Goal: Use online tool/utility: Utilize a website feature to perform a specific function

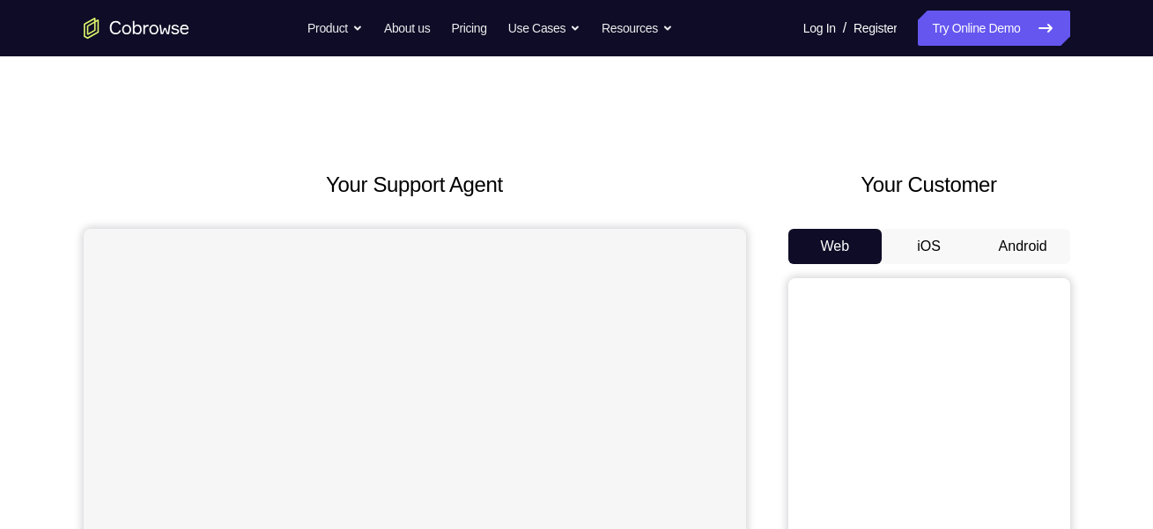
click at [998, 241] on button "Android" at bounding box center [1023, 246] width 94 height 35
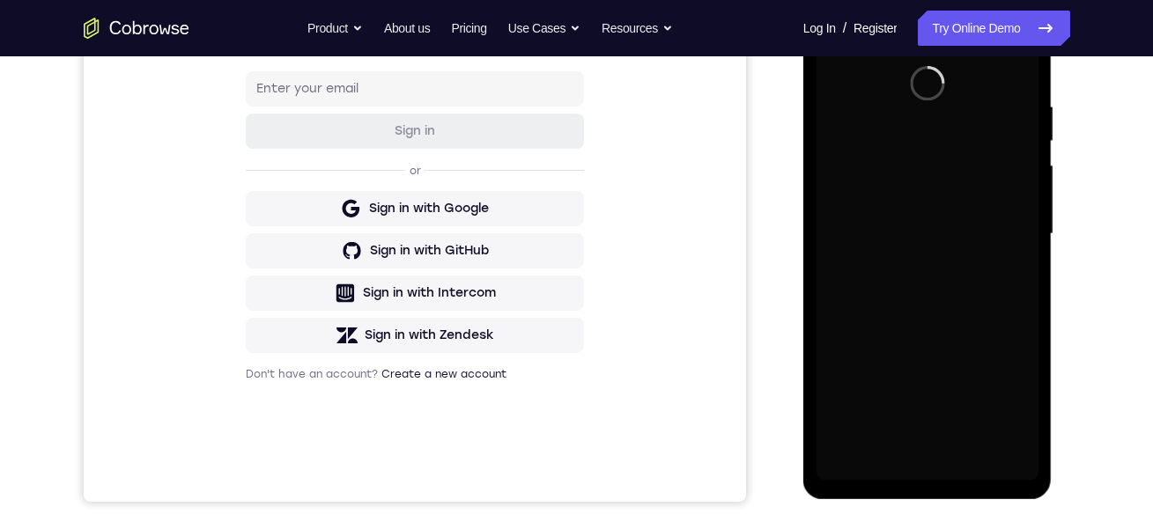
scroll to position [322, 0]
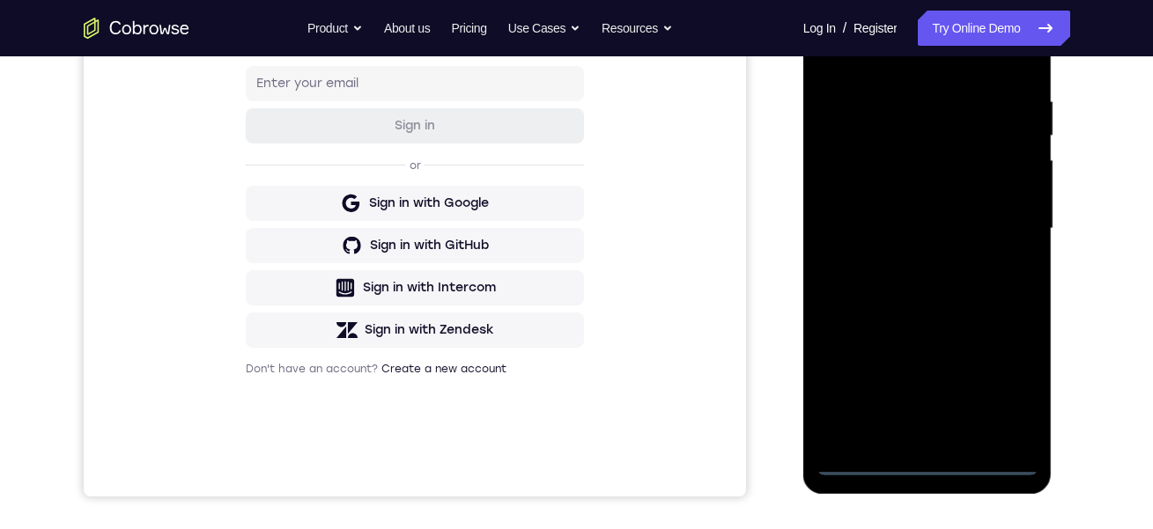
click at [931, 467] on div at bounding box center [927, 228] width 222 height 493
click at [999, 388] on div at bounding box center [927, 228] width 222 height 493
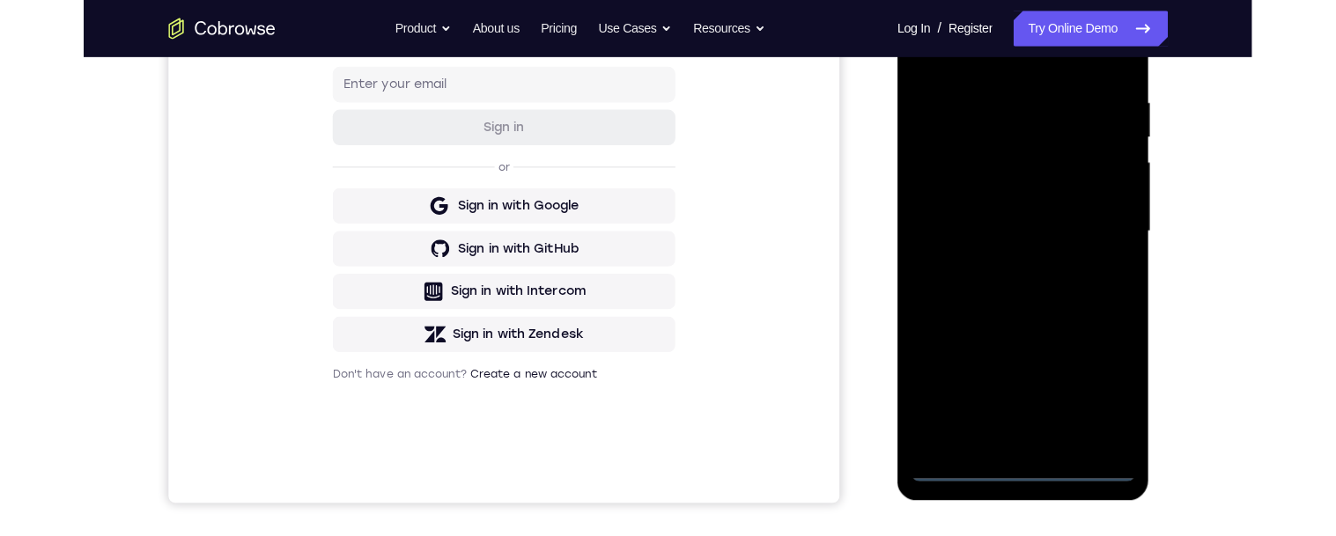
scroll to position [246, 0]
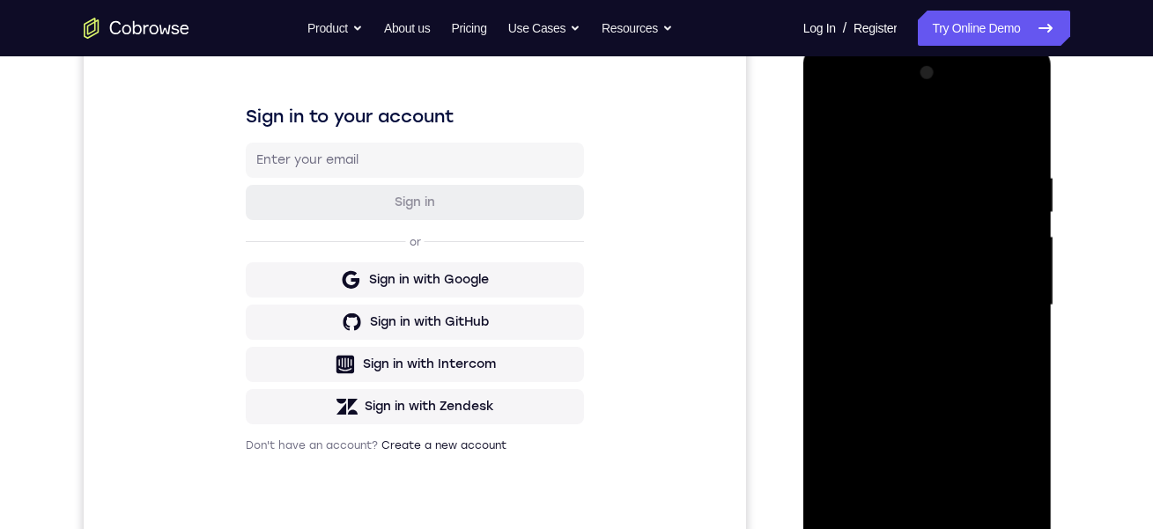
click at [888, 131] on div at bounding box center [927, 305] width 222 height 493
click at [998, 297] on div at bounding box center [927, 305] width 222 height 493
click at [900, 346] on div at bounding box center [927, 305] width 222 height 493
click at [982, 288] on div at bounding box center [927, 305] width 222 height 493
click at [910, 268] on div at bounding box center [927, 305] width 222 height 493
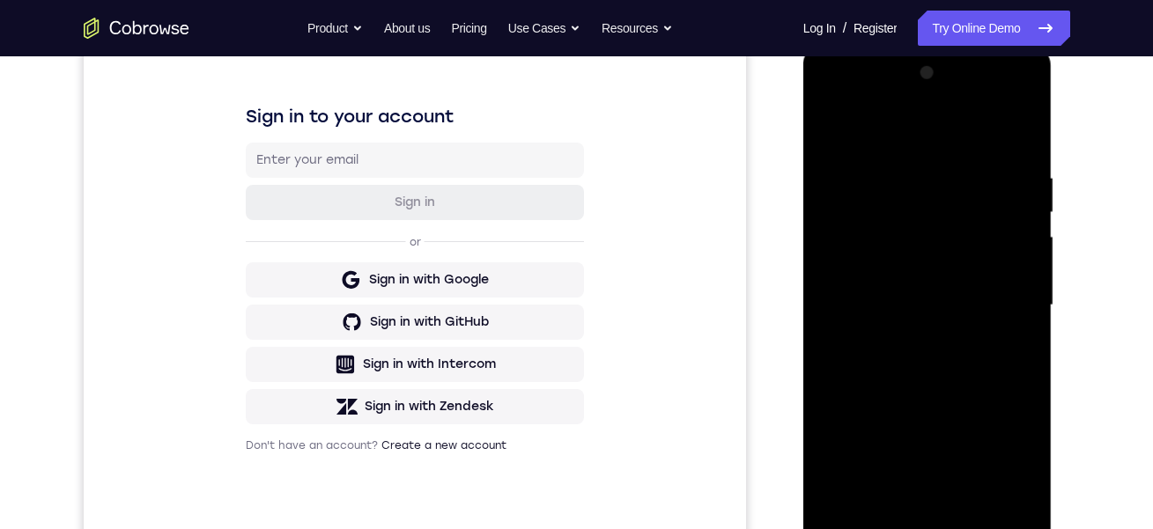
click at [931, 311] on div at bounding box center [927, 305] width 222 height 493
click at [930, 368] on div at bounding box center [927, 305] width 222 height 493
click at [930, 372] on div at bounding box center [927, 305] width 222 height 493
click at [969, 524] on div at bounding box center [927, 305] width 222 height 493
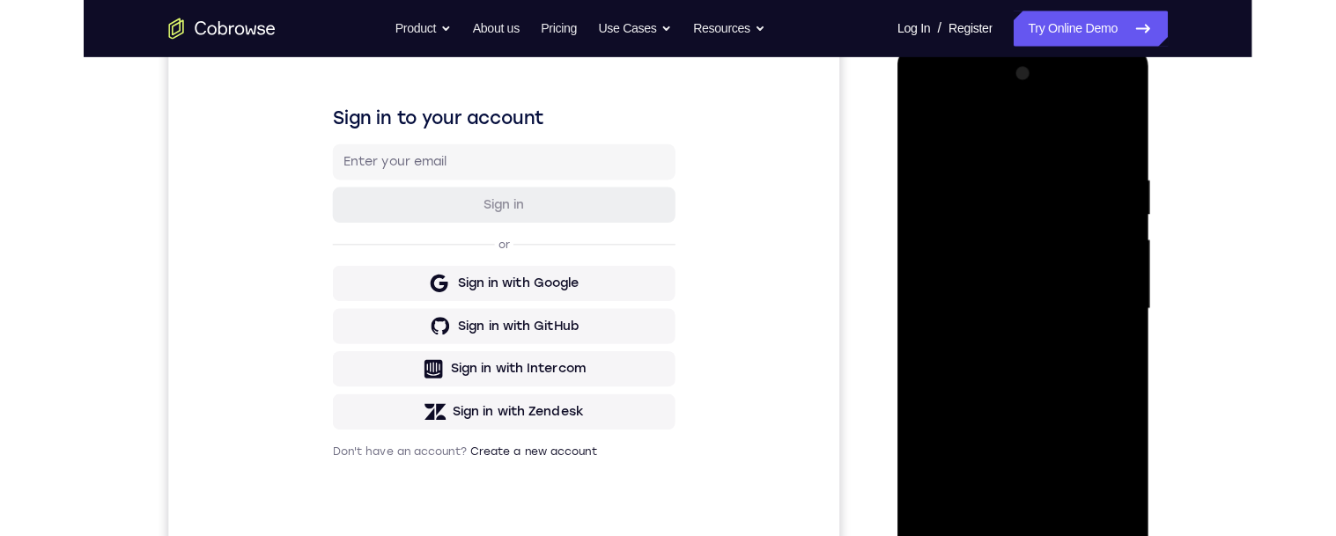
click at [1023, 395] on div at bounding box center [1021, 305] width 222 height 493
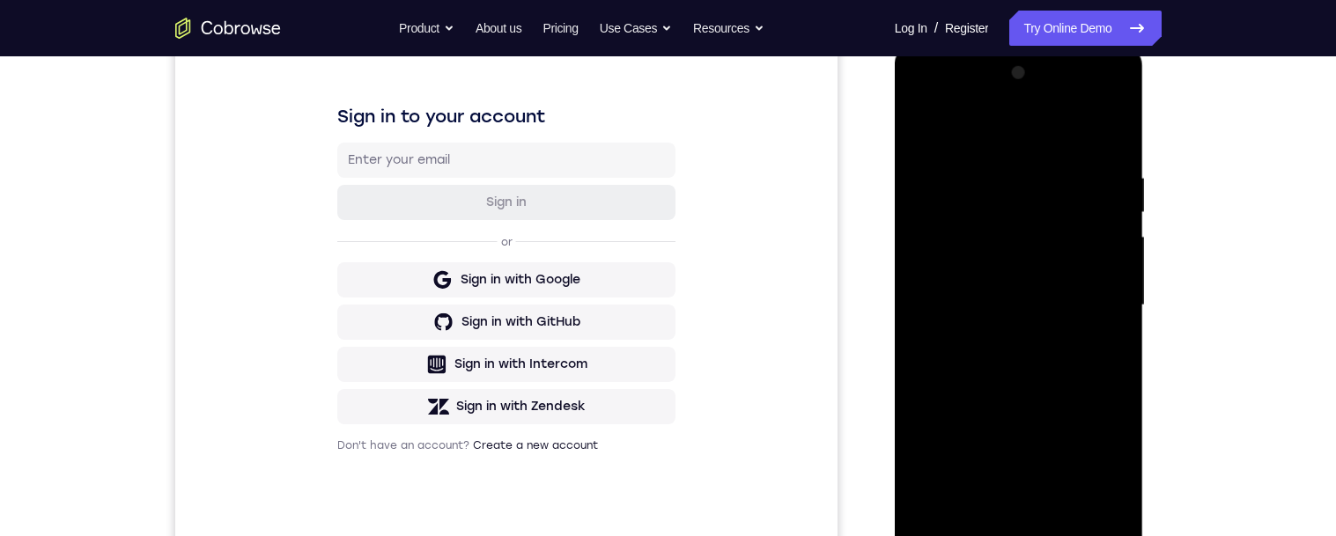
scroll to position [243, 0]
click at [984, 396] on div at bounding box center [1019, 308] width 222 height 493
click at [967, 398] on div at bounding box center [1019, 308] width 222 height 493
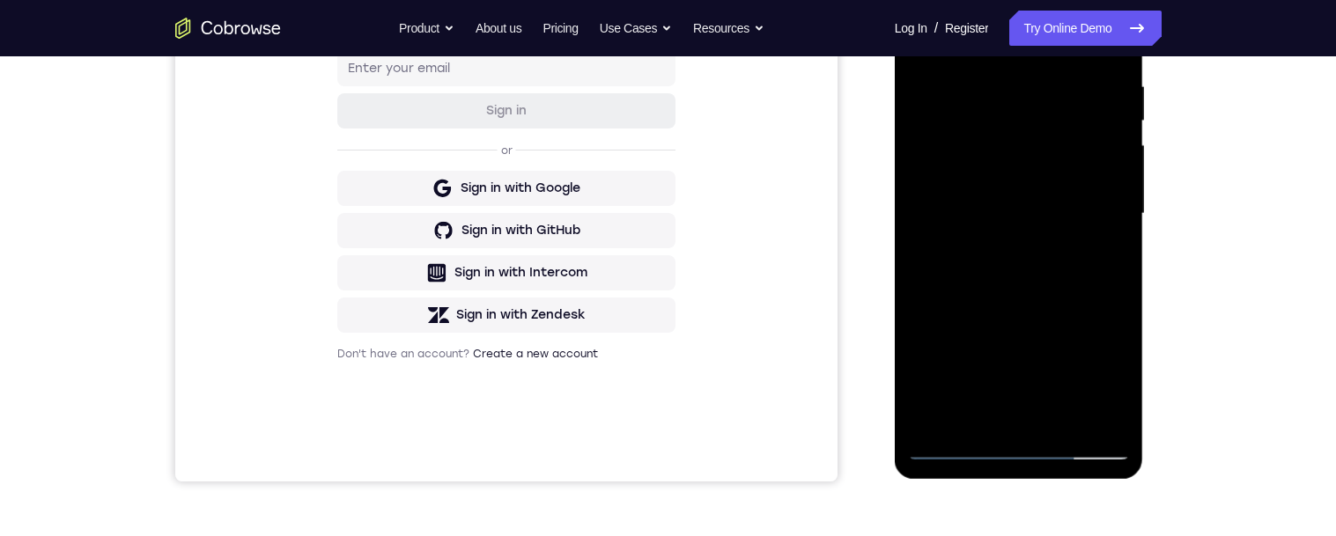
click at [970, 414] on div at bounding box center [1019, 213] width 222 height 493
click at [1106, 261] on div at bounding box center [1019, 213] width 222 height 493
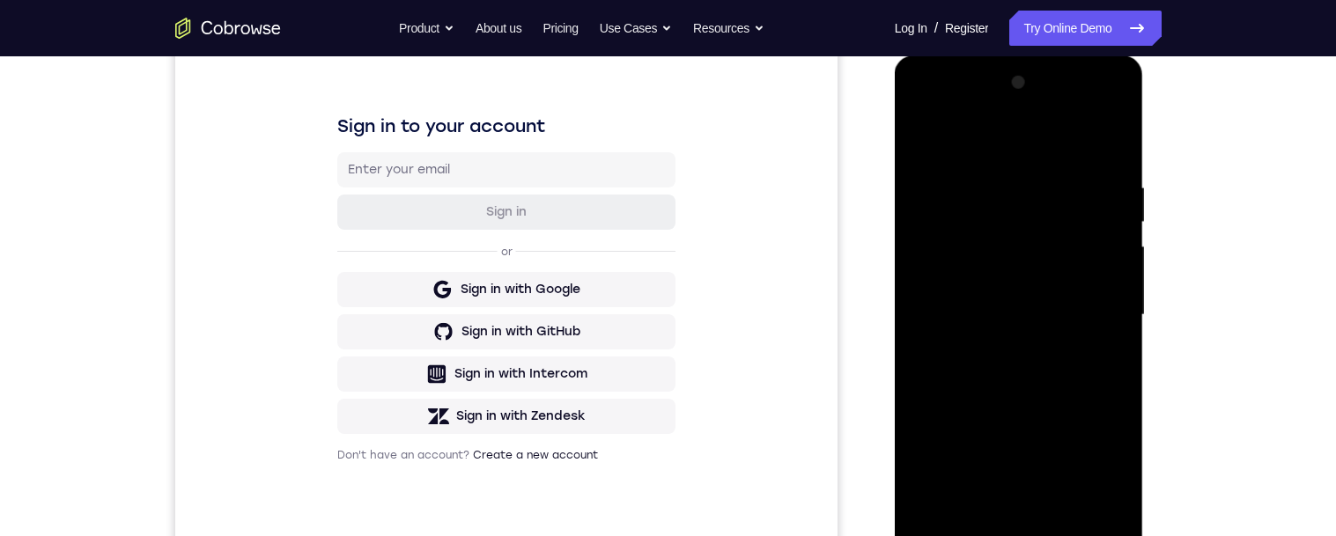
click at [917, 144] on div at bounding box center [1019, 315] width 222 height 493
click at [977, 333] on div at bounding box center [1019, 315] width 222 height 493
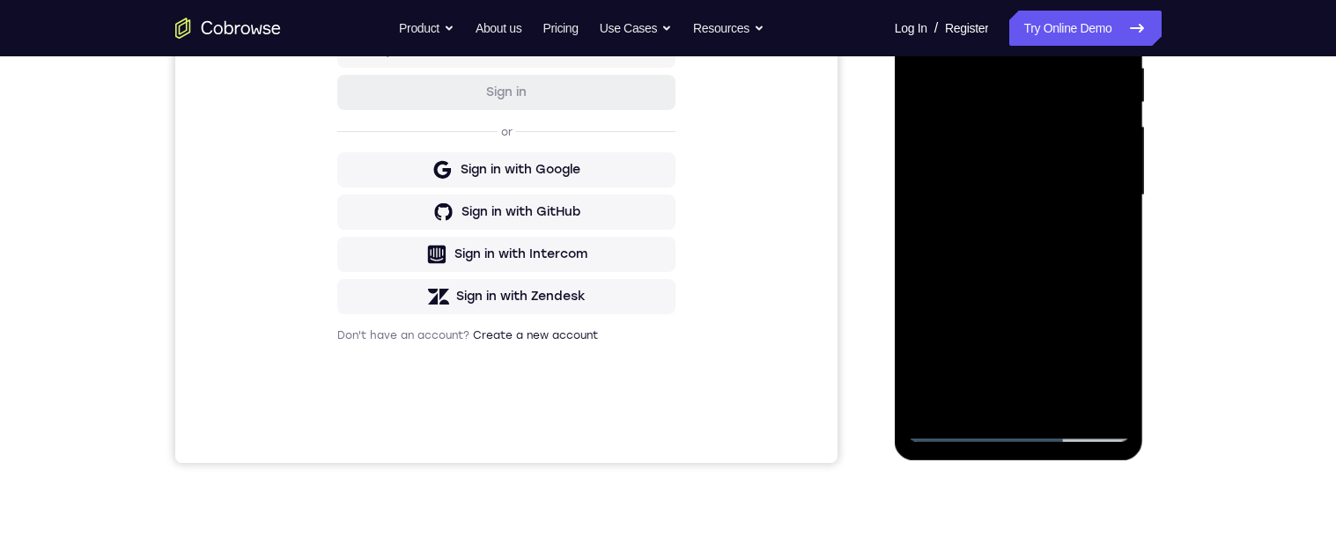
scroll to position [350, 0]
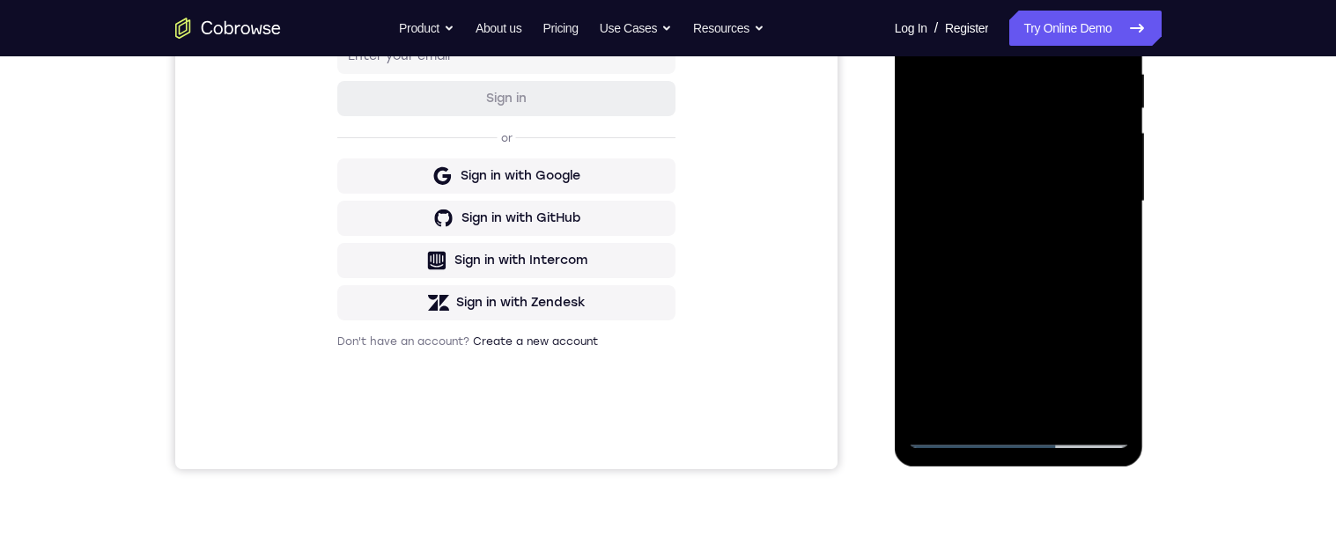
click at [1101, 248] on div at bounding box center [1019, 201] width 222 height 493
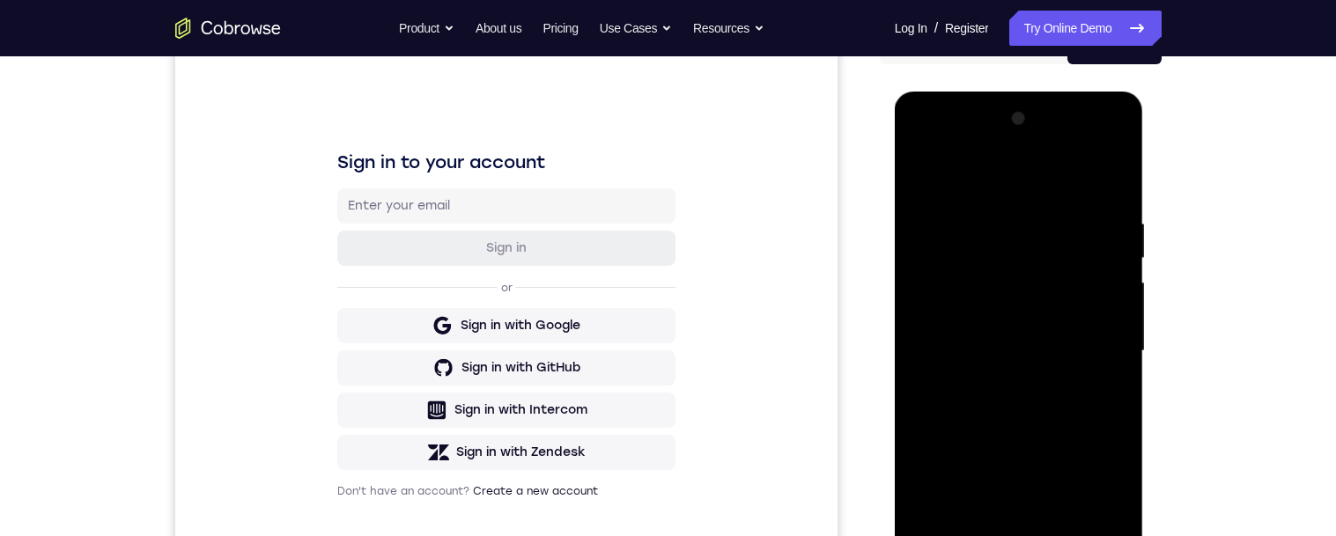
click at [917, 180] on div at bounding box center [1019, 351] width 222 height 493
click at [1025, 406] on div at bounding box center [1019, 351] width 222 height 493
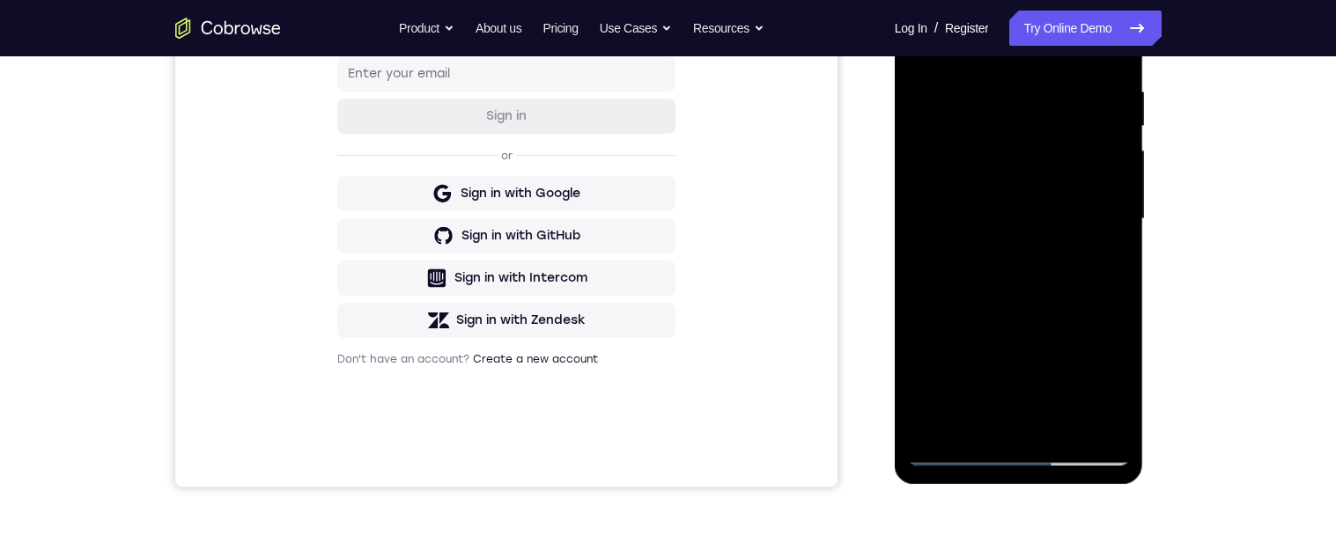
scroll to position [372, 0]
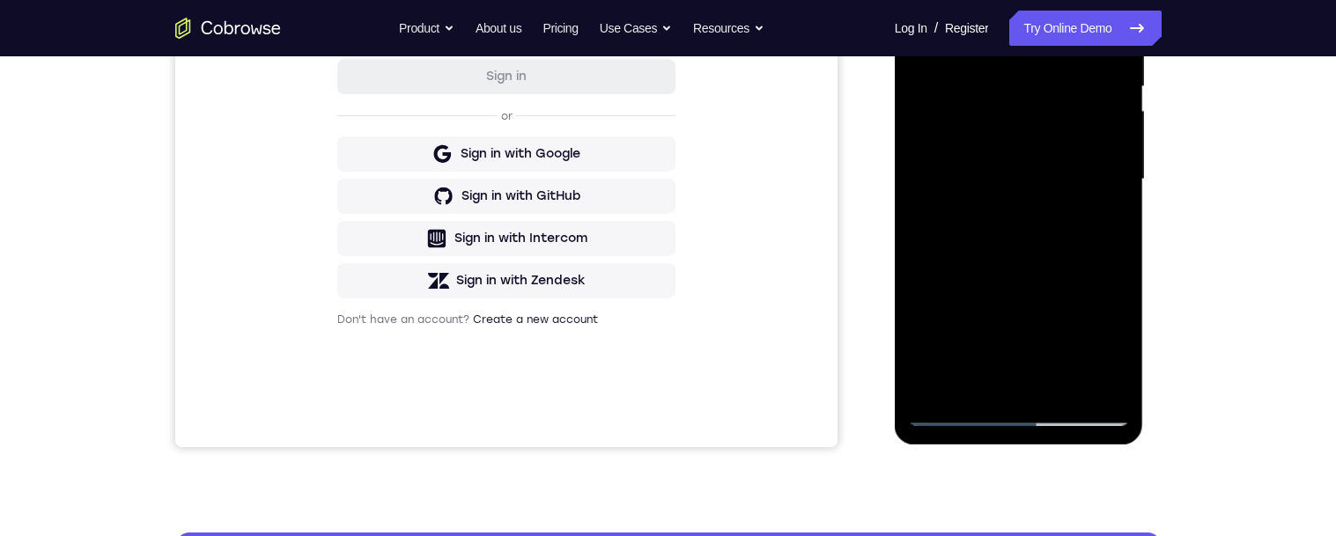
click at [1102, 220] on div at bounding box center [1019, 179] width 222 height 493
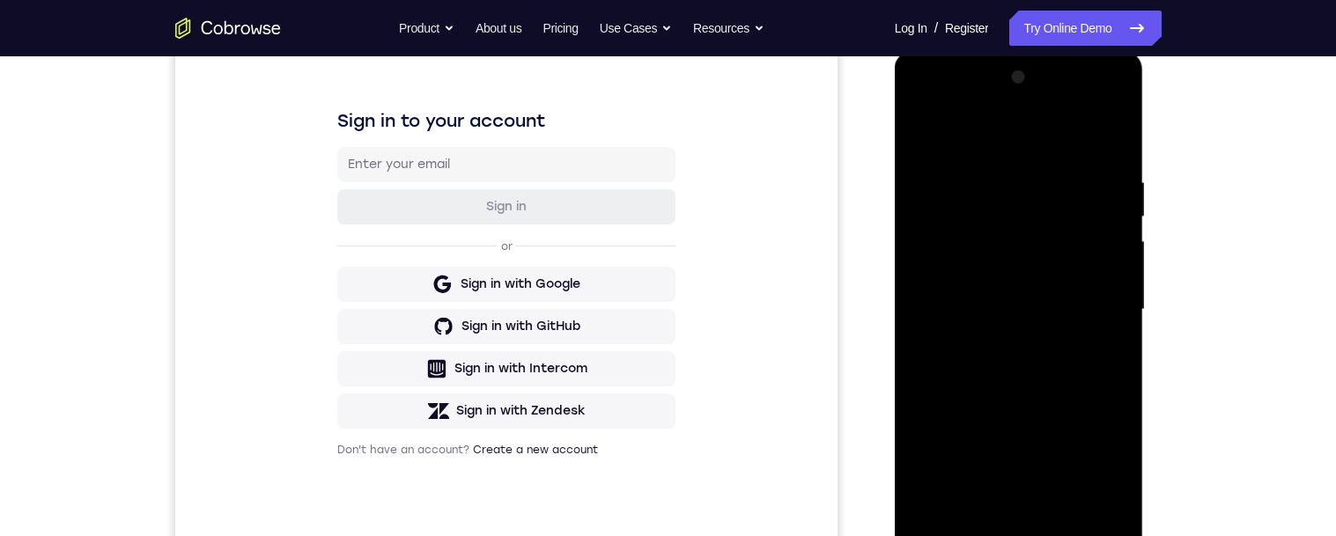
click at [915, 140] on div at bounding box center [1019, 309] width 222 height 493
click at [981, 331] on div at bounding box center [1019, 309] width 222 height 493
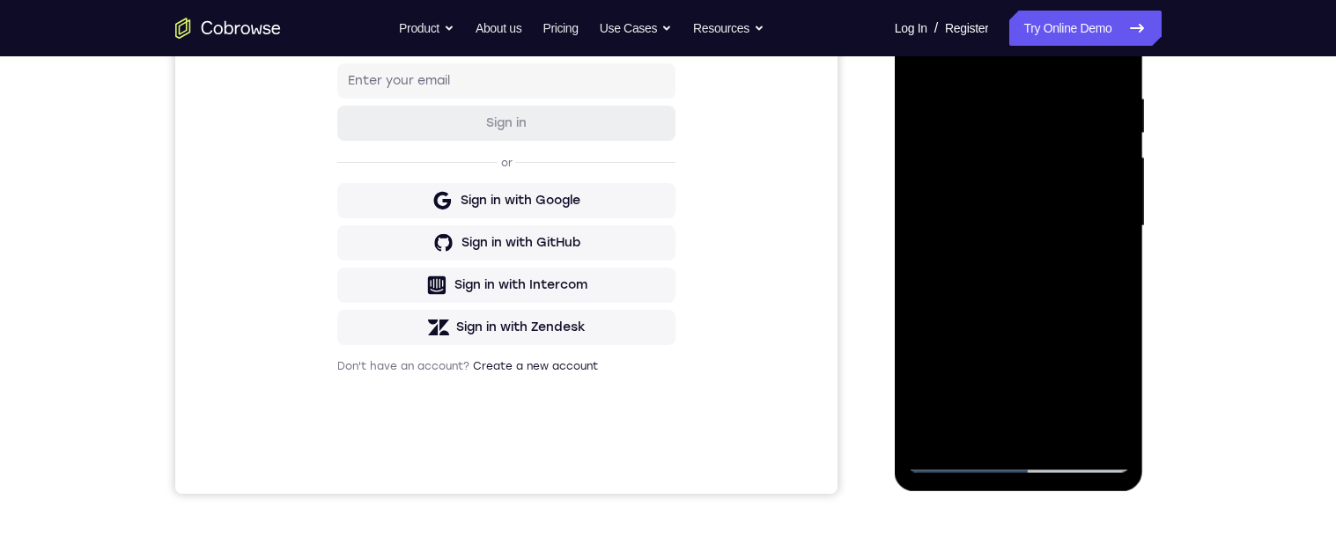
scroll to position [326, 0]
click at [1099, 270] on div at bounding box center [1019, 225] width 222 height 493
click at [1104, 276] on div at bounding box center [1019, 225] width 222 height 493
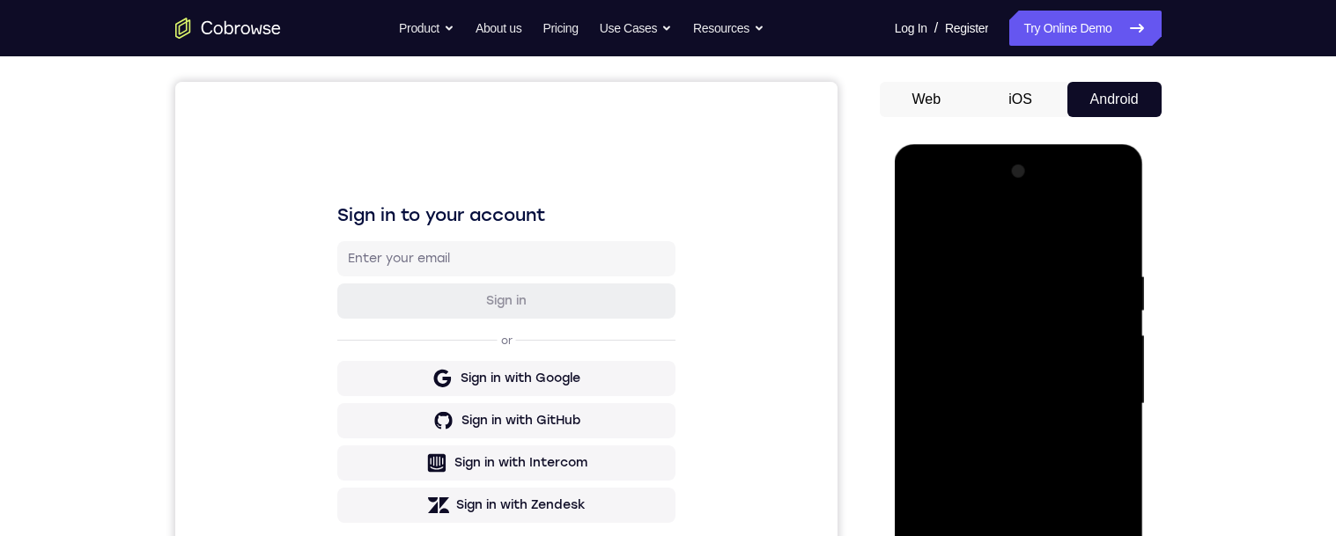
click at [917, 226] on div at bounding box center [1019, 404] width 222 height 493
click at [924, 230] on div at bounding box center [1019, 404] width 222 height 493
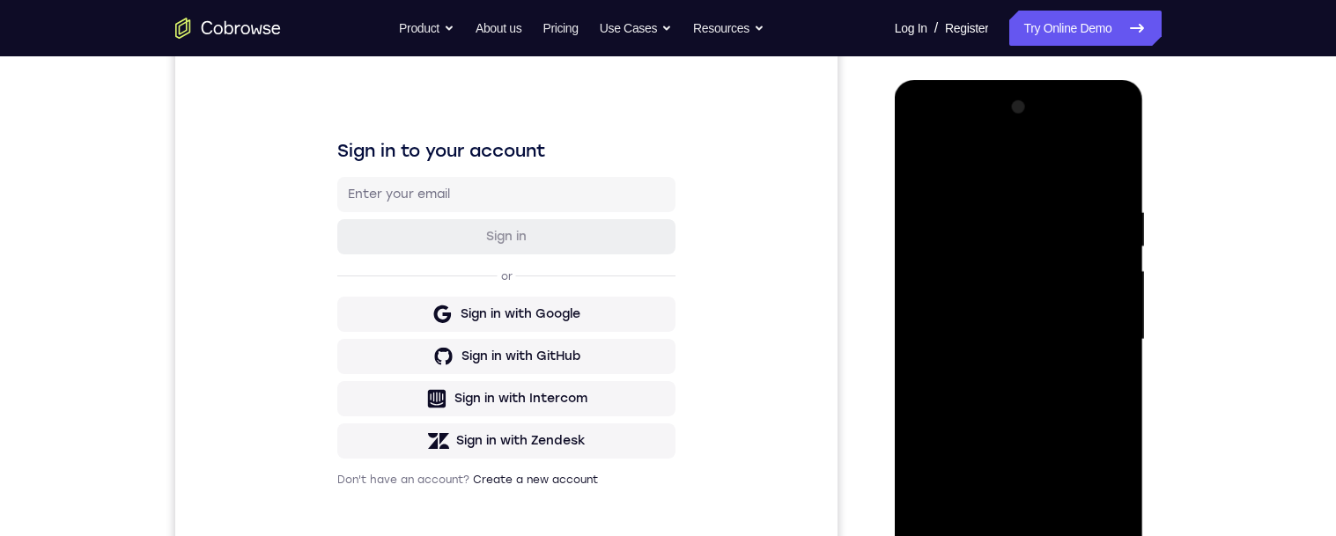
scroll to position [272, 0]
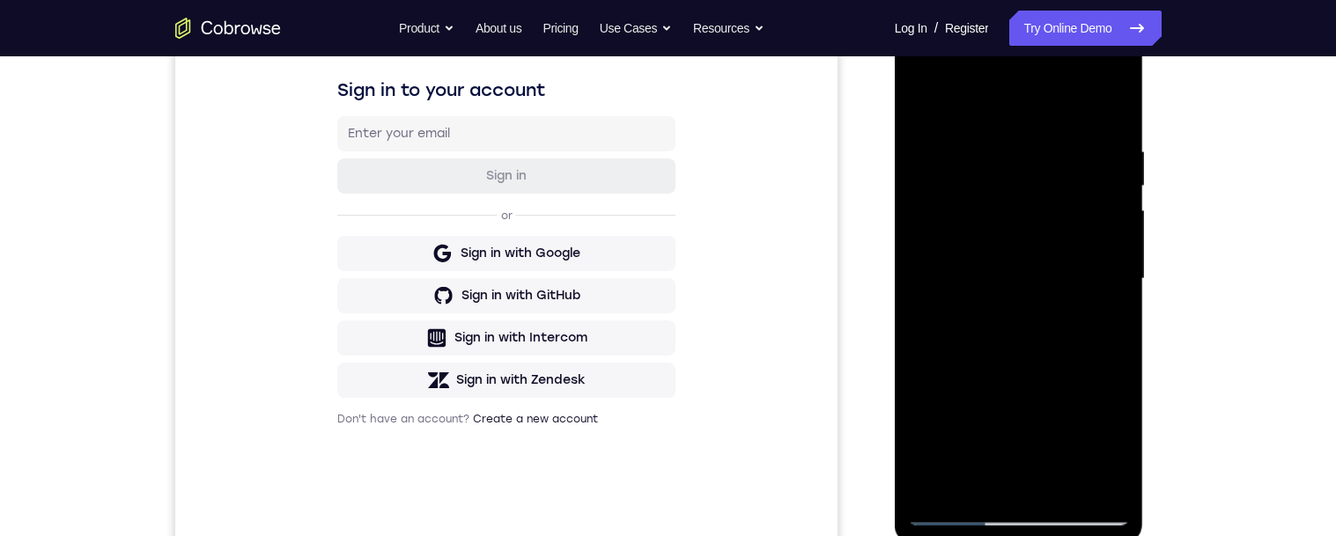
click at [1057, 480] on div at bounding box center [1019, 279] width 222 height 493
click at [1038, 258] on div at bounding box center [1019, 279] width 222 height 493
click at [970, 480] on div at bounding box center [1019, 279] width 222 height 493
click at [1094, 323] on div at bounding box center [1019, 279] width 222 height 493
click at [921, 108] on div at bounding box center [1019, 279] width 222 height 493
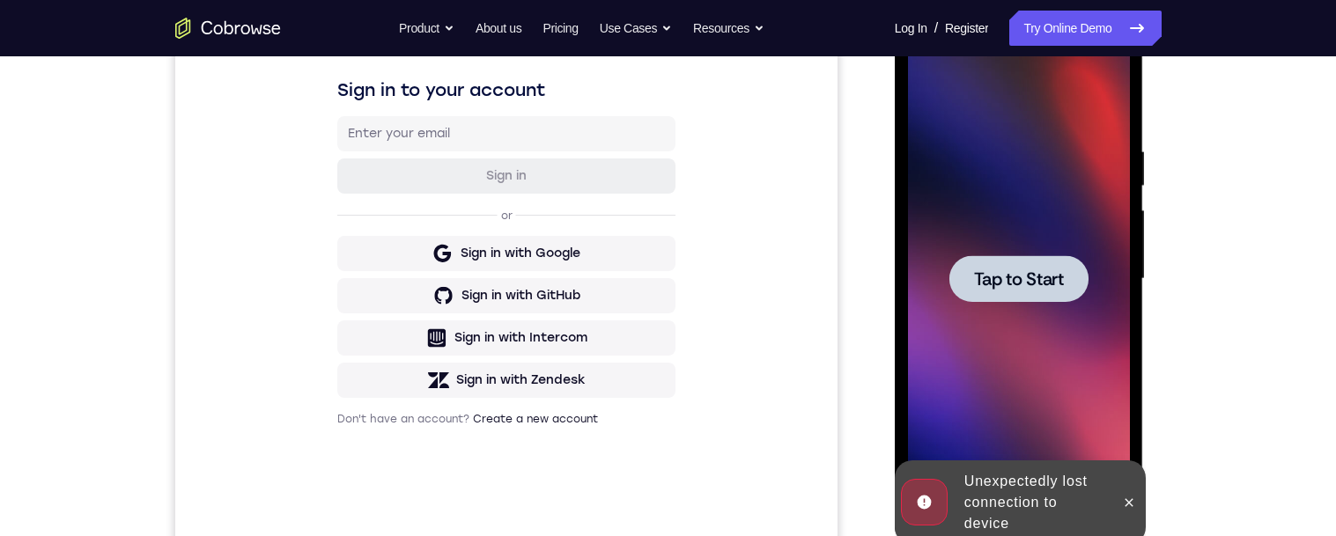
click at [1029, 288] on span "Tap to Start" at bounding box center [1019, 279] width 90 height 18
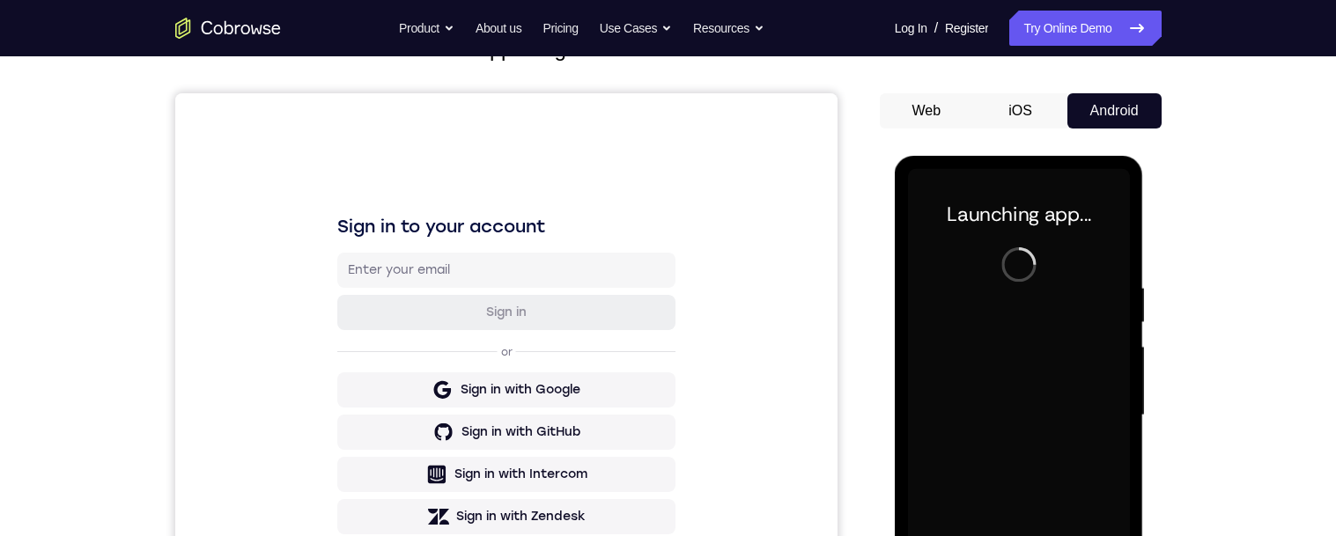
scroll to position [277, 0]
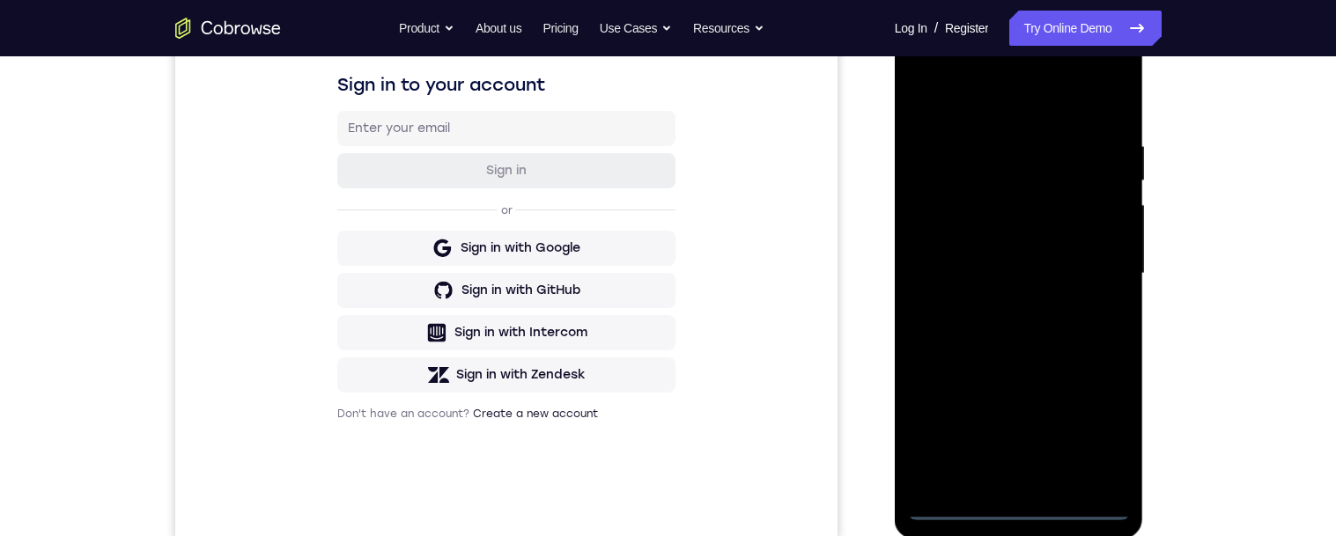
click at [1018, 506] on div at bounding box center [1019, 273] width 222 height 493
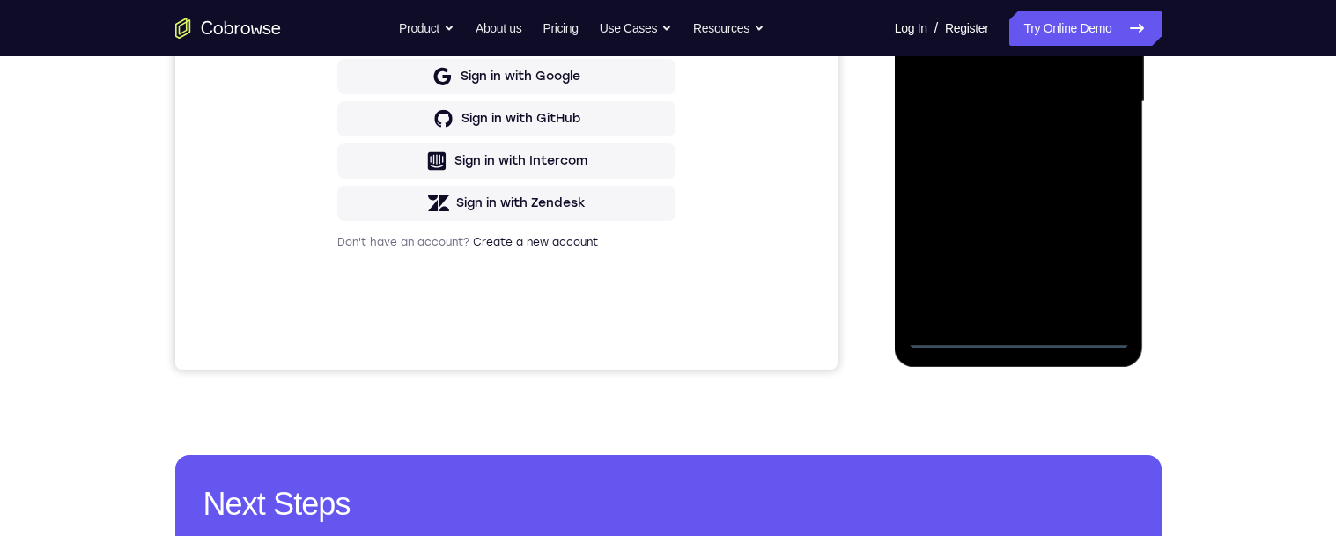
scroll to position [325, 0]
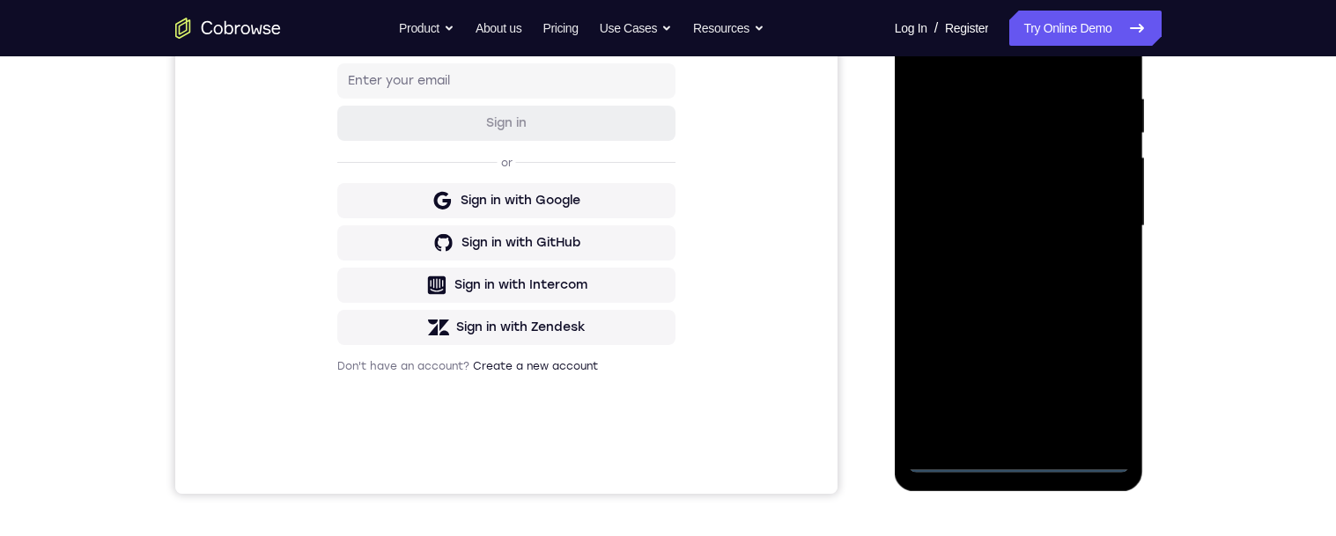
click at [1094, 392] on div at bounding box center [1019, 226] width 222 height 493
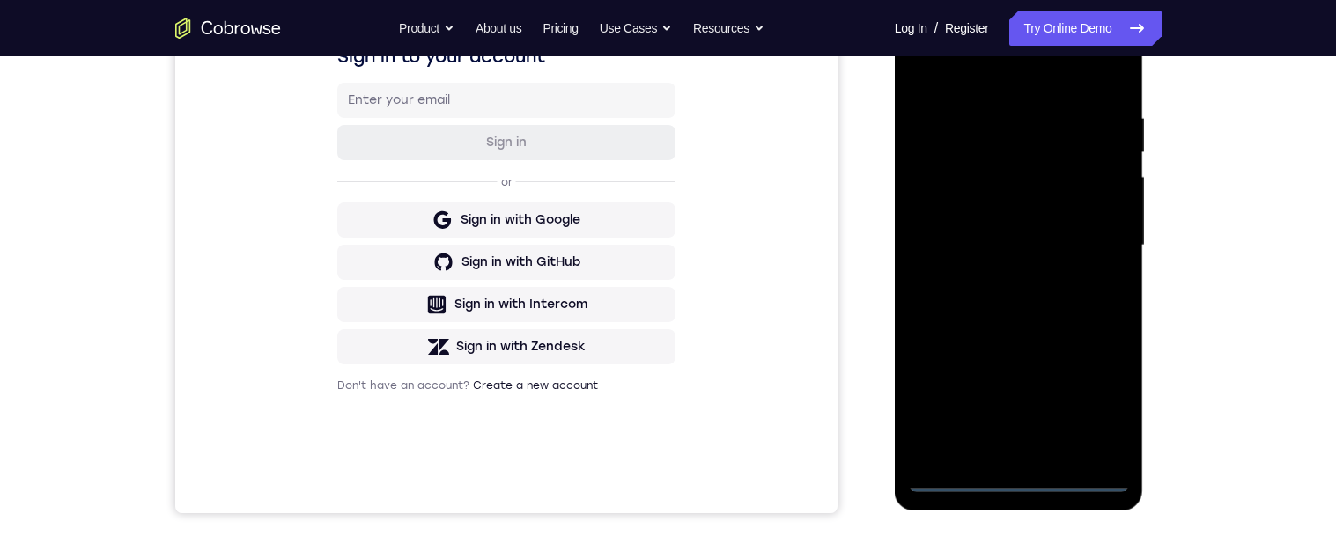
scroll to position [273, 0]
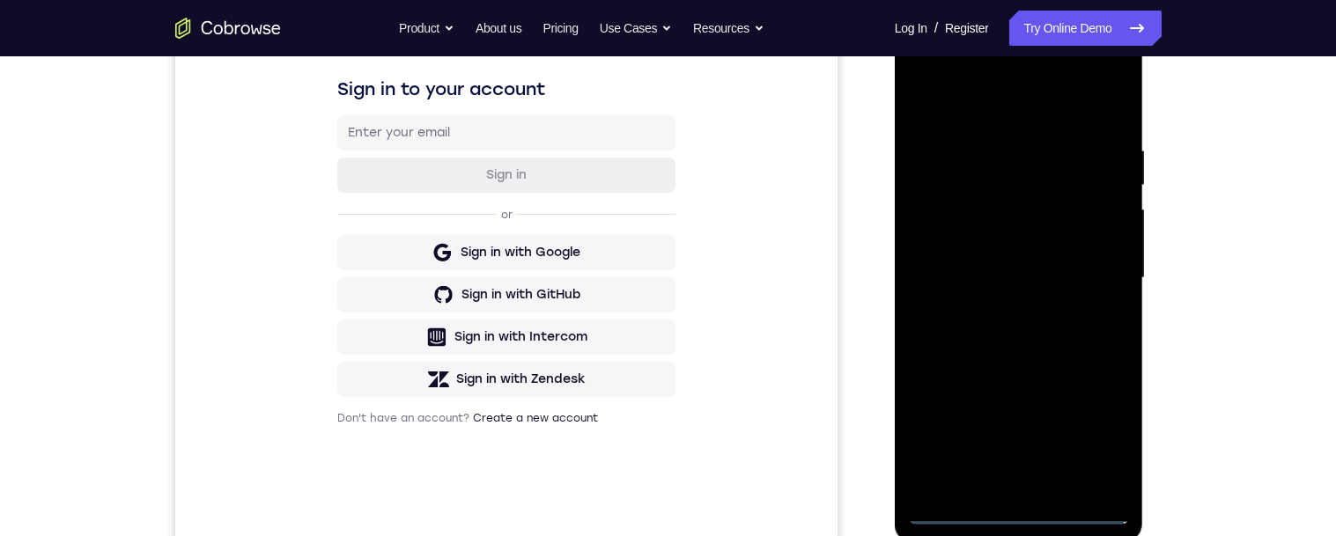
click at [971, 107] on div at bounding box center [1019, 278] width 222 height 493
click at [1080, 276] on div at bounding box center [1019, 278] width 222 height 493
click at [998, 312] on div at bounding box center [1019, 278] width 222 height 493
click at [948, 261] on div at bounding box center [1019, 278] width 222 height 493
click at [998, 245] on div at bounding box center [1019, 278] width 222 height 493
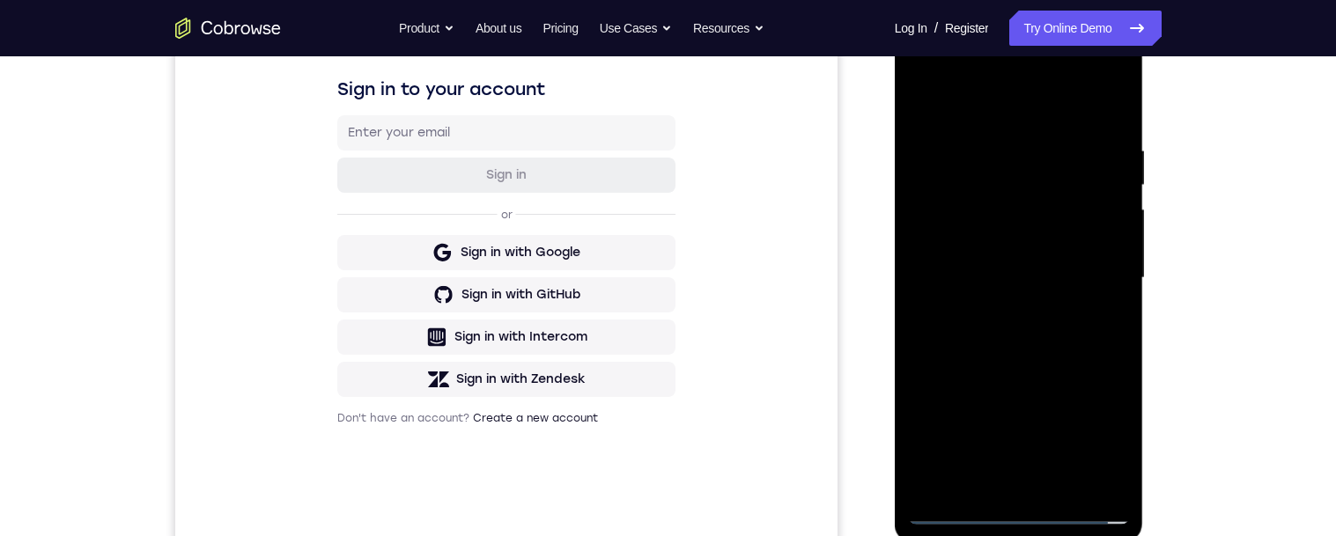
click at [1057, 278] on div at bounding box center [1019, 278] width 222 height 493
click at [951, 340] on div at bounding box center [1019, 278] width 222 height 493
click at [1023, 355] on div at bounding box center [1019, 278] width 222 height 493
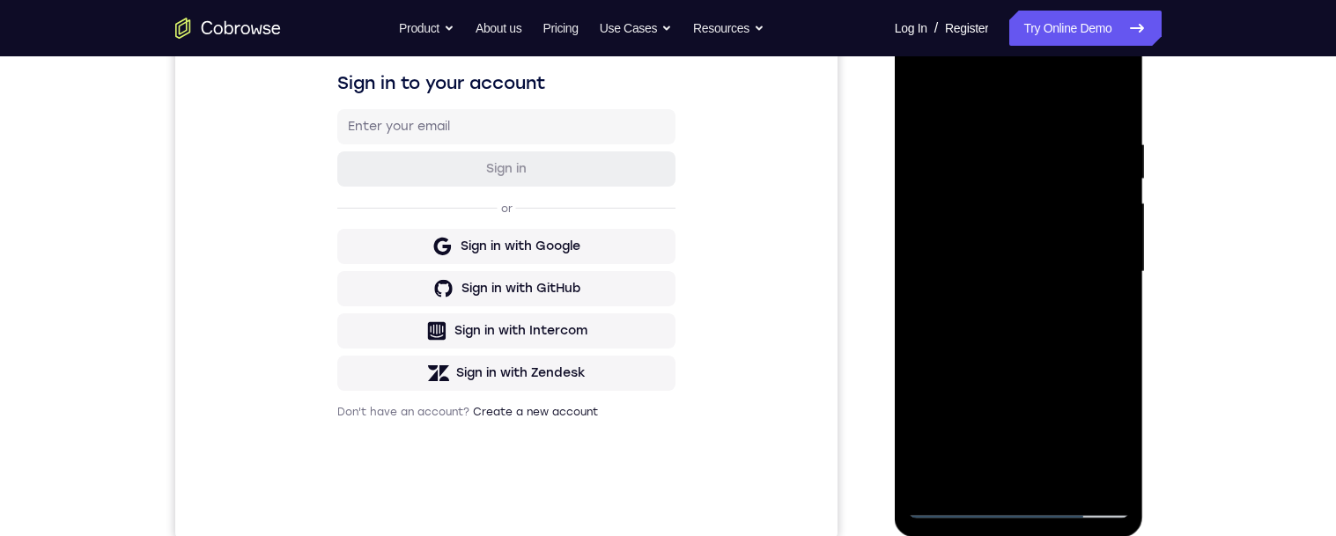
click at [1058, 481] on div at bounding box center [1019, 272] width 222 height 493
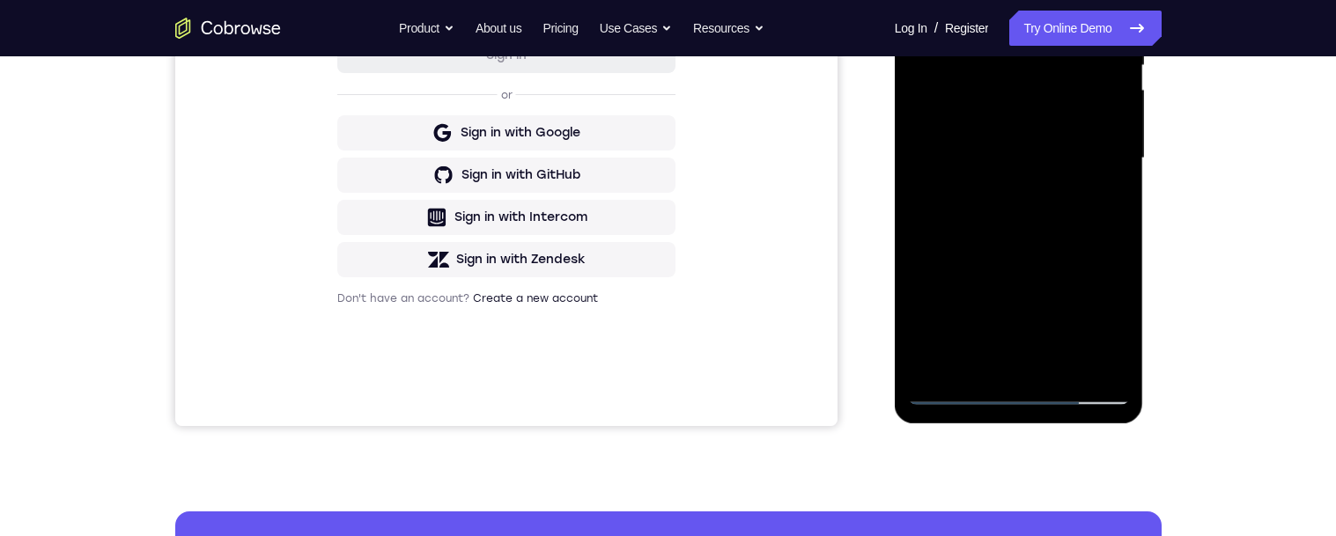
click at [1057, 367] on div at bounding box center [1019, 158] width 222 height 493
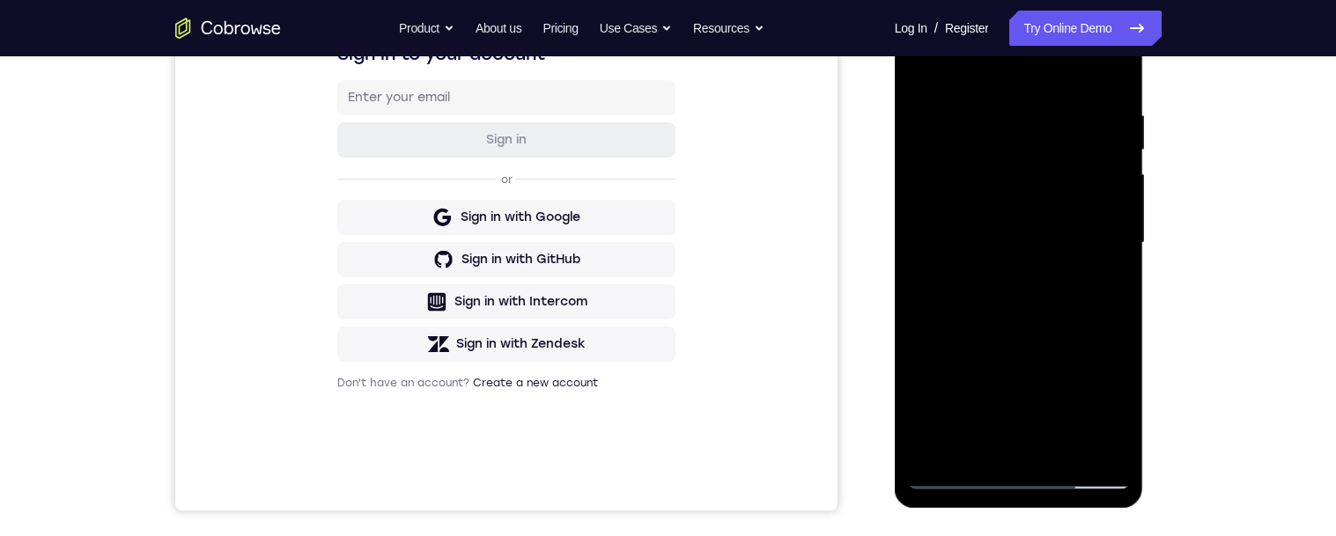
scroll to position [307, 0]
click at [1028, 340] on div at bounding box center [1019, 243] width 222 height 493
click at [1088, 215] on div at bounding box center [1019, 243] width 222 height 493
click at [1098, 285] on div at bounding box center [1019, 243] width 222 height 493
click at [1094, 290] on div at bounding box center [1019, 243] width 222 height 493
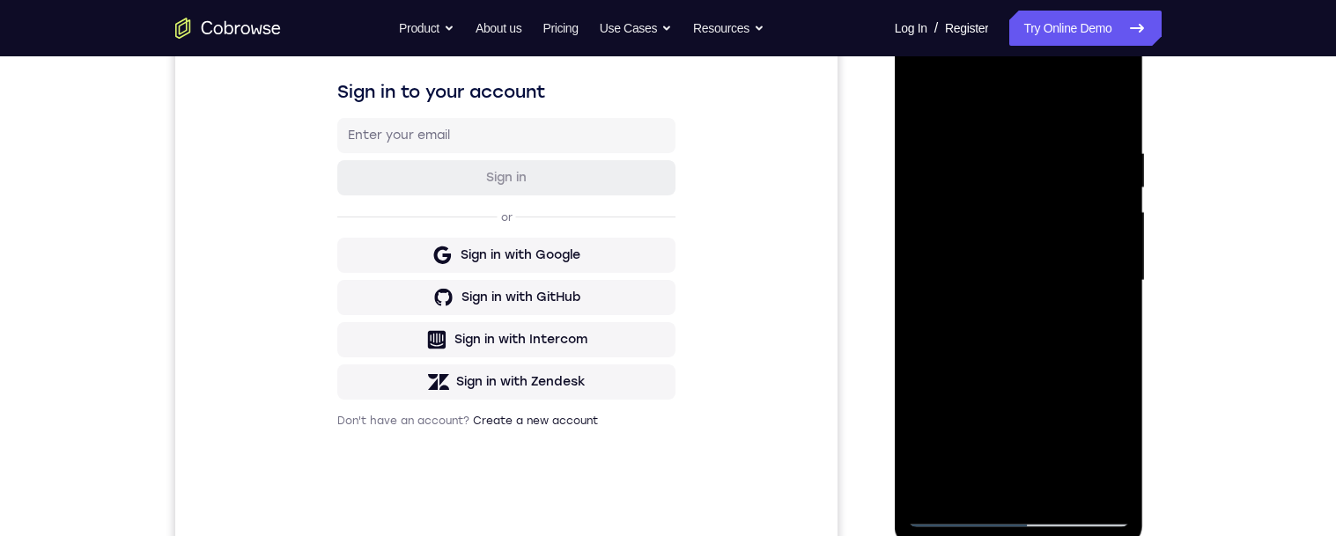
scroll to position [259, 0]
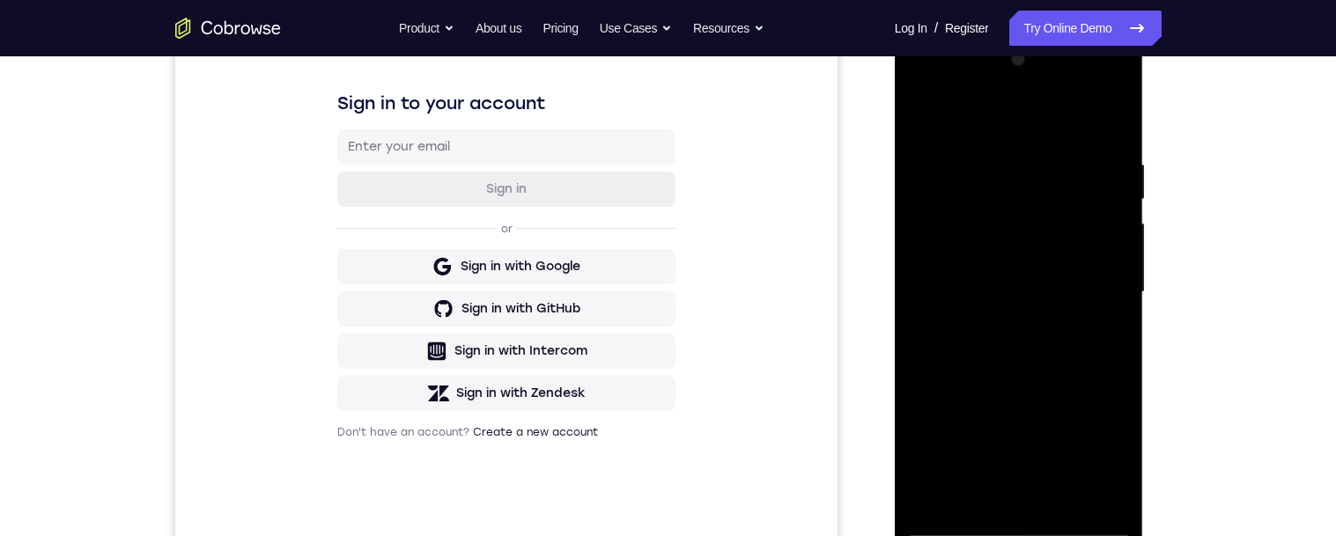
click at [917, 121] on div at bounding box center [1019, 292] width 222 height 493
click at [1044, 366] on div at bounding box center [1019, 292] width 222 height 493
click at [1041, 388] on div at bounding box center [1019, 292] width 222 height 493
click at [917, 122] on div at bounding box center [1019, 292] width 222 height 493
click at [1058, 384] on div at bounding box center [1019, 292] width 222 height 493
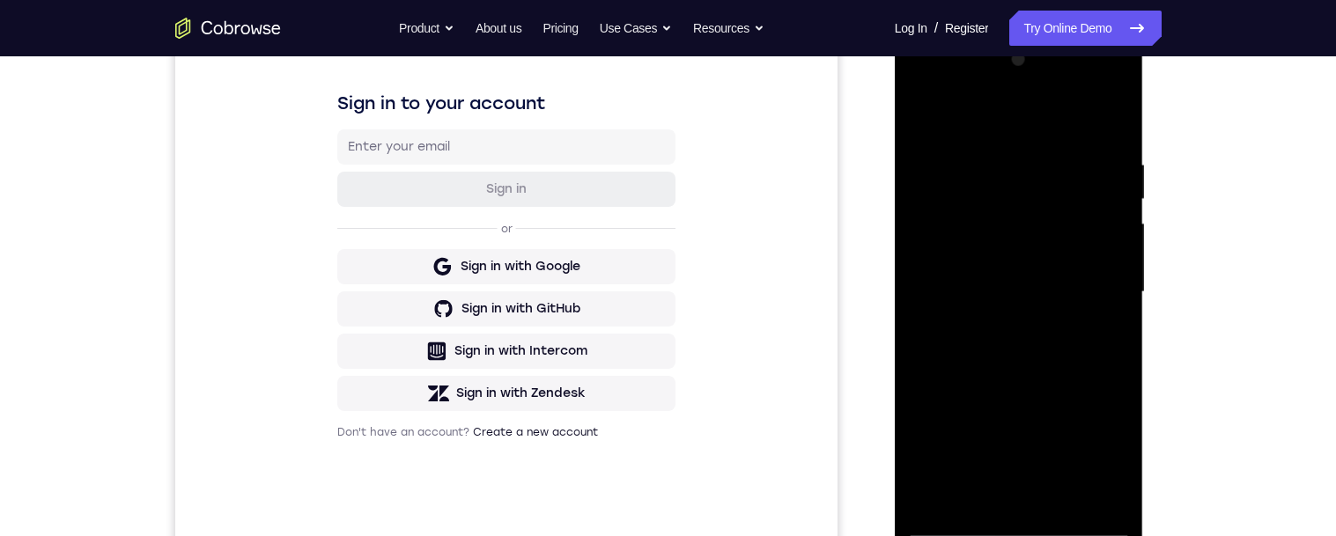
click at [988, 460] on div at bounding box center [1019, 292] width 222 height 493
click at [1036, 458] on div at bounding box center [1019, 292] width 222 height 493
click at [1097, 335] on div at bounding box center [1019, 292] width 222 height 493
click at [918, 122] on div at bounding box center [1019, 292] width 222 height 493
click at [1076, 272] on div at bounding box center [1019, 292] width 222 height 493
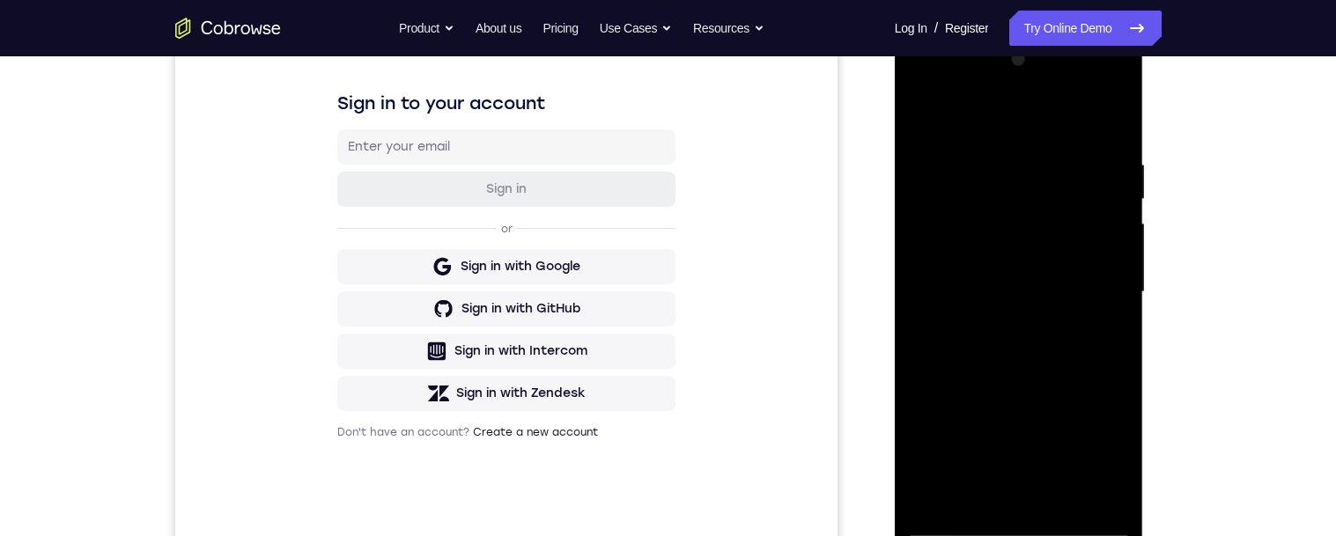
scroll to position [313, 0]
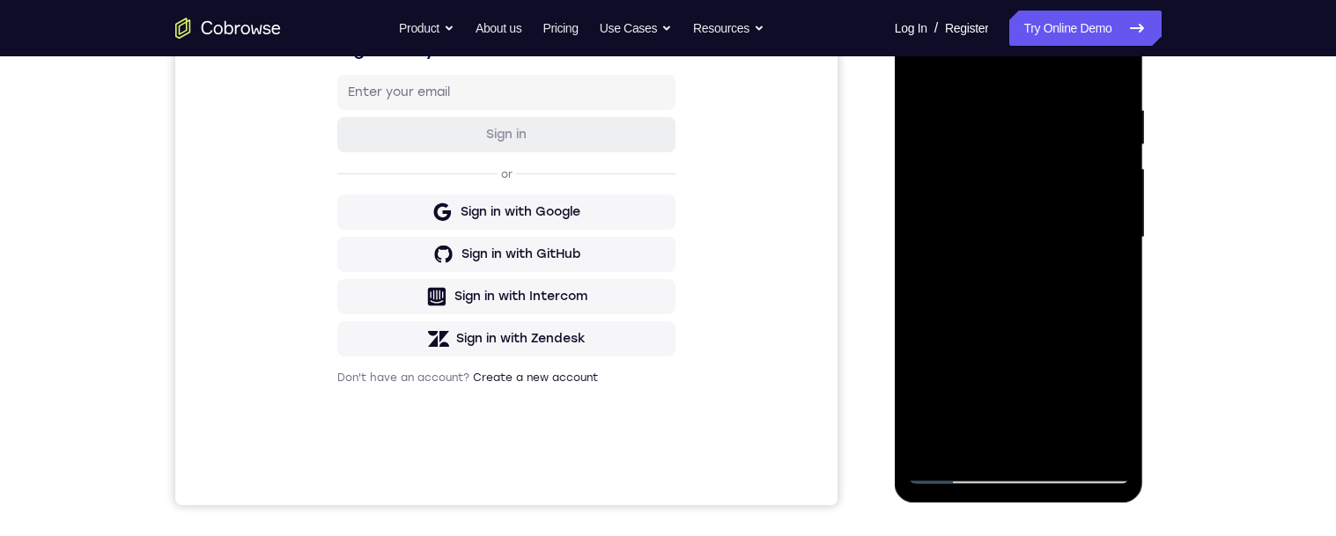
click at [986, 438] on div at bounding box center [1019, 237] width 222 height 493
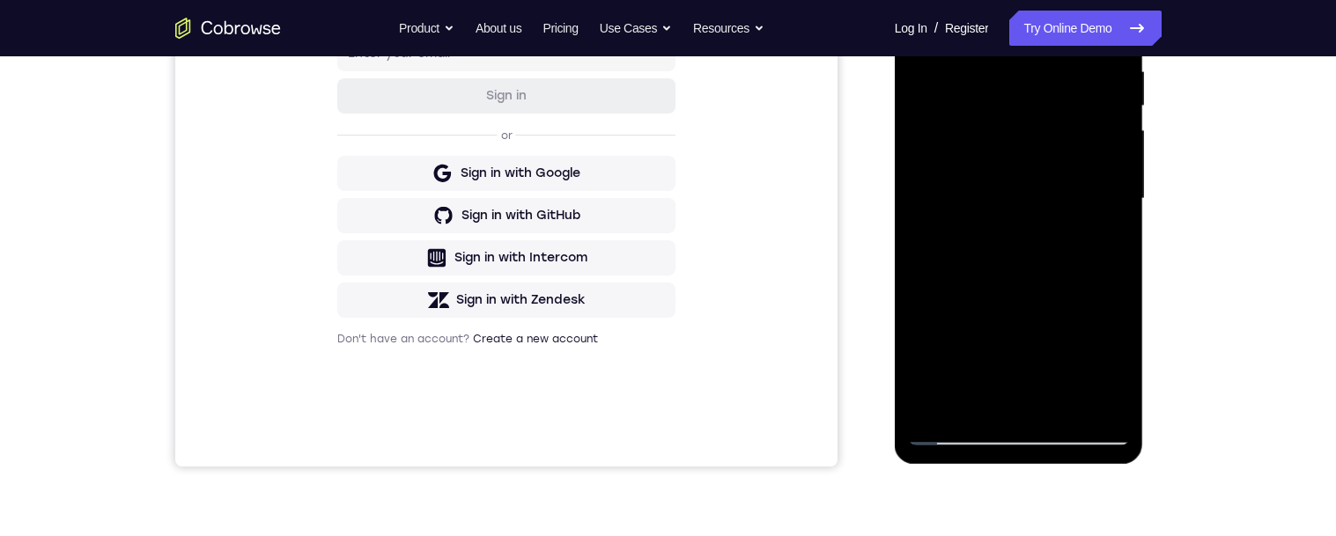
click at [1095, 241] on div at bounding box center [1019, 198] width 222 height 493
click at [1094, 245] on div at bounding box center [1019, 198] width 222 height 493
click at [1045, 353] on div at bounding box center [1019, 198] width 222 height 493
click at [1045, 358] on div at bounding box center [1019, 198] width 222 height 493
click at [1046, 357] on div at bounding box center [1019, 198] width 222 height 493
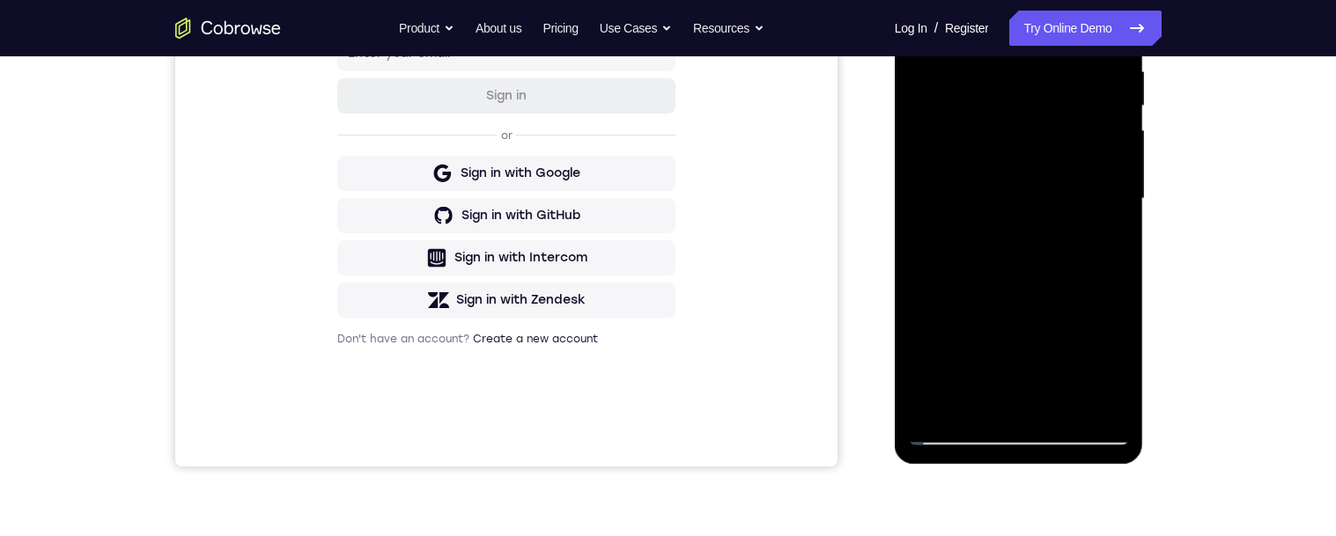
click at [1023, 335] on div at bounding box center [1019, 198] width 222 height 493
click at [1054, 201] on div at bounding box center [1019, 198] width 222 height 493
